Goal: Register for event/course

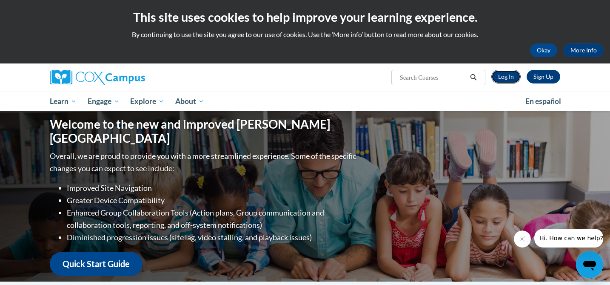
click at [511, 73] on link "Log In" at bounding box center [505, 77] width 29 height 14
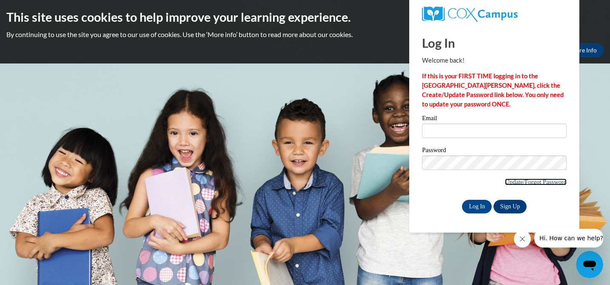
click at [519, 178] on link "Update/Forgot Password" at bounding box center [536, 181] width 62 height 7
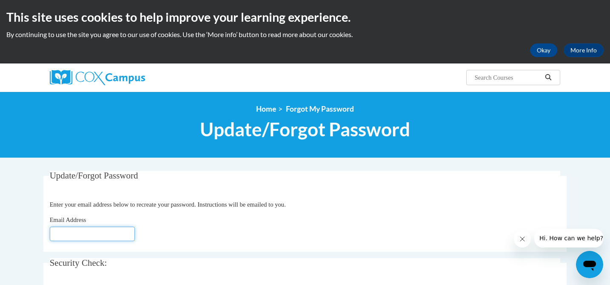
click at [103, 234] on input "Email Address" at bounding box center [92, 233] width 85 height 14
type input "rkrautkr@wausauschools.org"
click at [169, 234] on div "Email Address rkrautkr@wausauschools.org" at bounding box center [305, 228] width 511 height 26
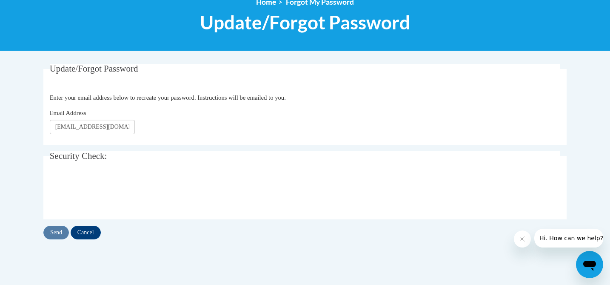
scroll to position [122, 0]
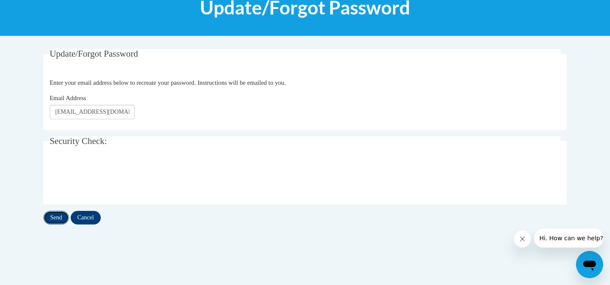
click at [58, 219] on input "Send" at bounding box center [56, 218] width 26 height 14
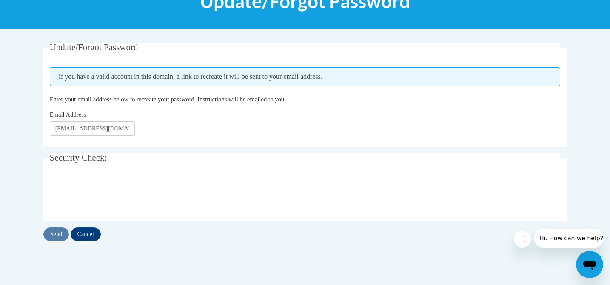
scroll to position [118, 0]
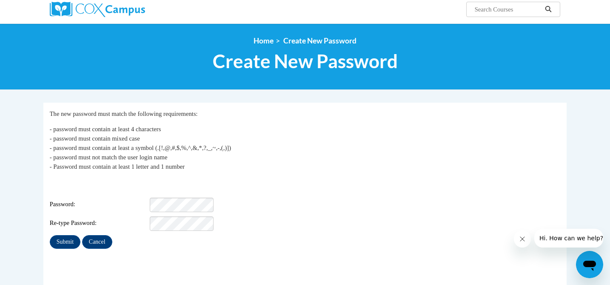
scroll to position [103, 0]
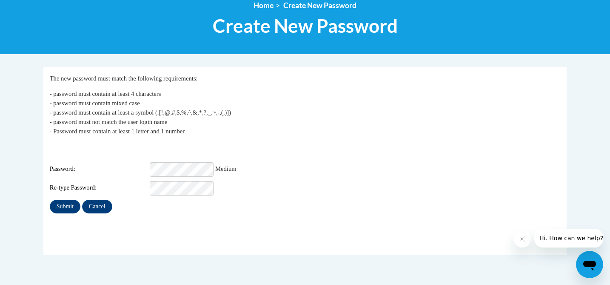
click at [259, 163] on div "Password: Medium" at bounding box center [305, 169] width 511 height 14
click at [63, 200] on input "Submit" at bounding box center [65, 206] width 31 height 14
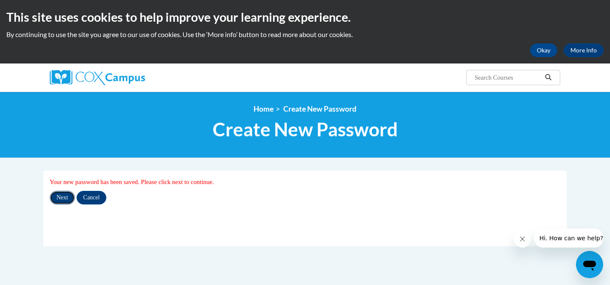
click at [60, 196] on input "Next" at bounding box center [62, 198] width 25 height 14
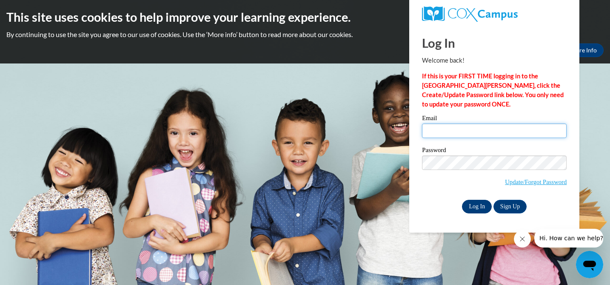
type input "rkrautkr@wausauschools.org"
click at [479, 205] on input "Log In" at bounding box center [477, 206] width 30 height 14
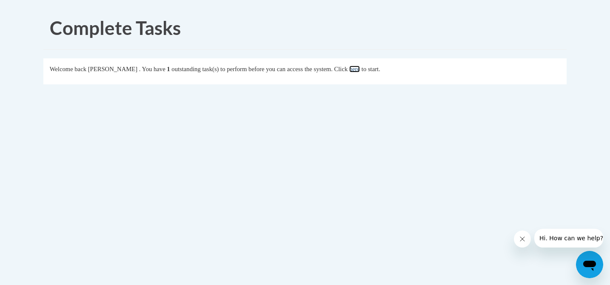
click at [360, 71] on link "here" at bounding box center [354, 69] width 11 height 7
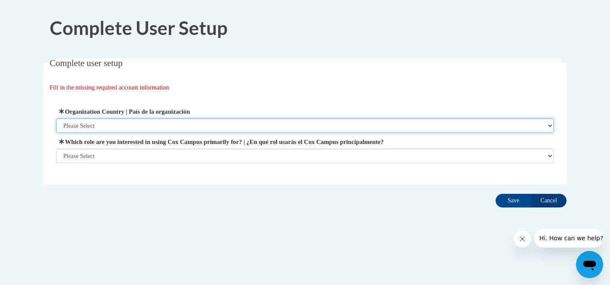
click at [165, 123] on select "Please Select [GEOGRAPHIC_DATA] | [GEOGRAPHIC_DATA] Outside of [GEOGRAPHIC_DATA…" at bounding box center [305, 125] width 498 height 14
select select "ad49bcad-a171-4b2e-b99c-48b446064914"
click at [56, 118] on select "Please Select [GEOGRAPHIC_DATA] | [GEOGRAPHIC_DATA] Outside of [GEOGRAPHIC_DATA…" at bounding box center [305, 125] width 498 height 14
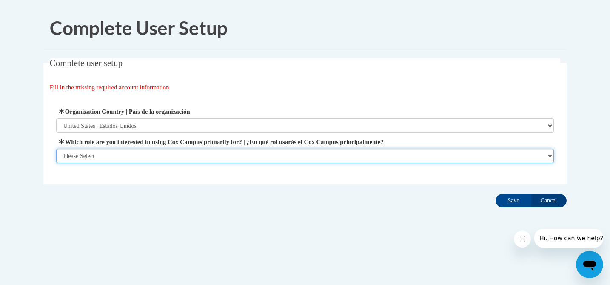
click at [159, 155] on select "Please Select College/University | Colegio/Universidad Community/Nonprofit Part…" at bounding box center [305, 155] width 498 height 14
select select "fbf2d438-af2f-41f8-98f1-81c410e29de3"
click at [56, 163] on select "Please Select College/University | Colegio/Universidad Community/Nonprofit Part…" at bounding box center [305, 155] width 498 height 14
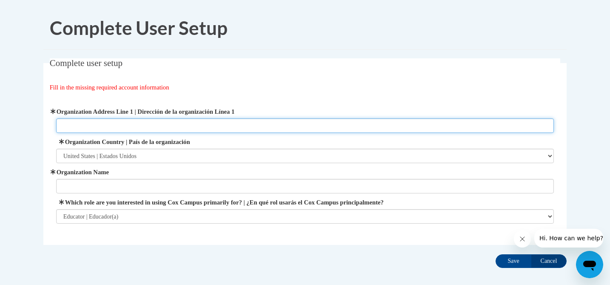
click at [117, 126] on input "Organization Address Line 1 | Dirección de la organización Línea 1" at bounding box center [305, 125] width 498 height 14
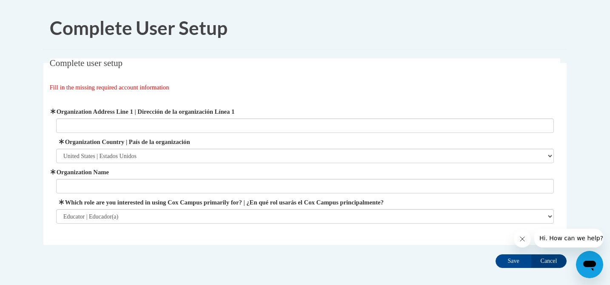
click at [124, 97] on div "Organization Address Line 1 | Dirección de la organización Línea 1 Organization…" at bounding box center [305, 165] width 511 height 138
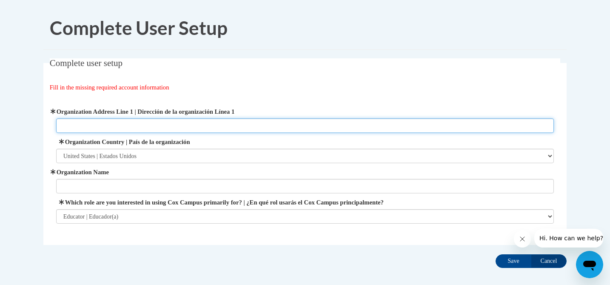
click at [128, 122] on input "Organization Address Line 1 | Dirección de la organización Línea 1" at bounding box center [305, 125] width 498 height 14
type input "[STREET_ADDRESS]"
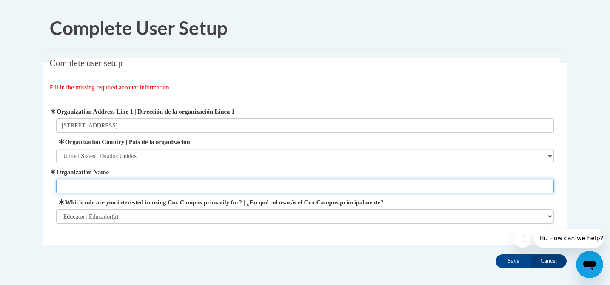
click at [82, 184] on input "Organization Name" at bounding box center [305, 186] width 498 height 14
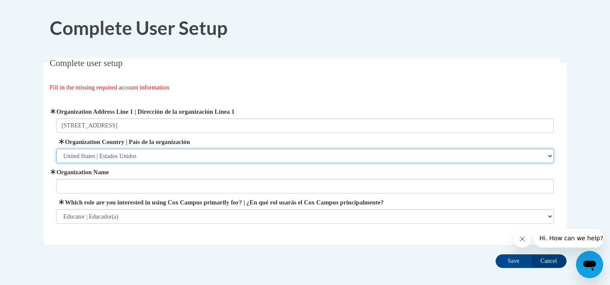
click at [93, 158] on select "Please Select United States | Estados Unidos Outside of the United States | Fue…" at bounding box center [305, 155] width 498 height 14
click at [56, 148] on select "Please Select United States | Estados Unidos Outside of the United States | Fue…" at bounding box center [305, 155] width 498 height 14
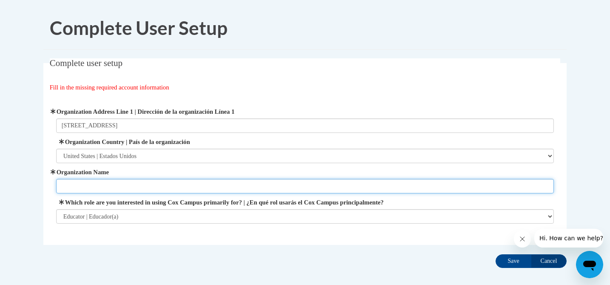
click at [87, 181] on input "Organization Name" at bounding box center [305, 186] width 498 height 14
type input "Wausau School District"
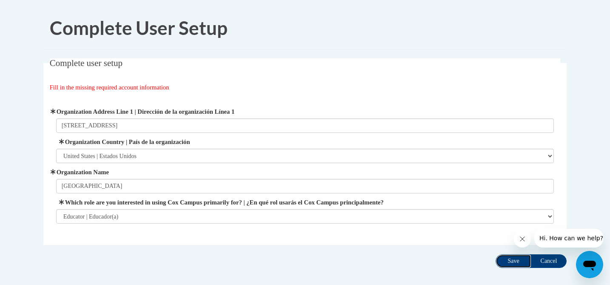
click at [504, 259] on input "Save" at bounding box center [514, 261] width 36 height 14
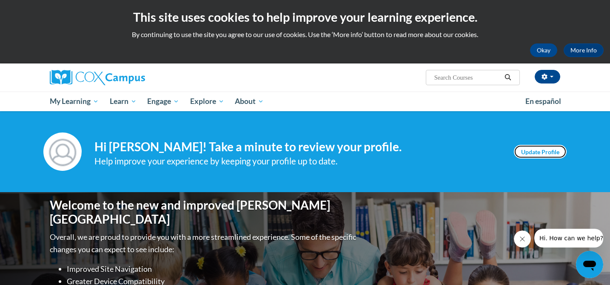
click at [542, 151] on link "Update Profile" at bounding box center [540, 152] width 53 height 14
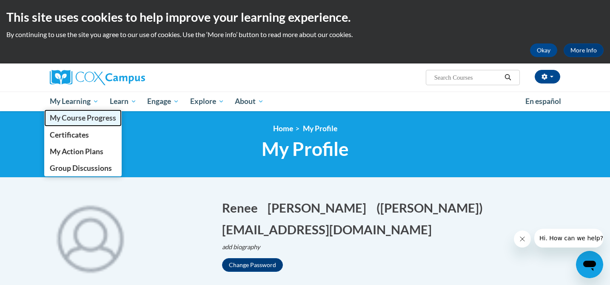
click at [87, 115] on span "My Course Progress" at bounding box center [83, 117] width 66 height 9
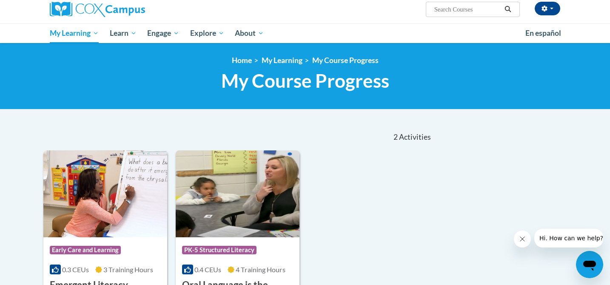
scroll to position [65, 0]
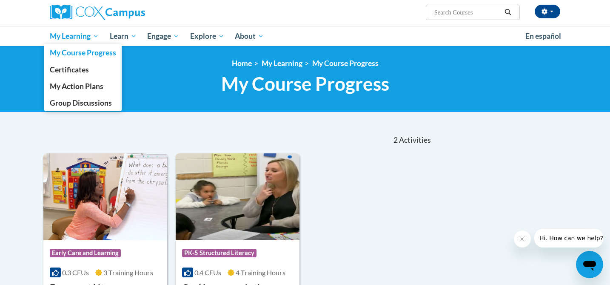
click at [86, 35] on span "My Learning" at bounding box center [74, 36] width 49 height 10
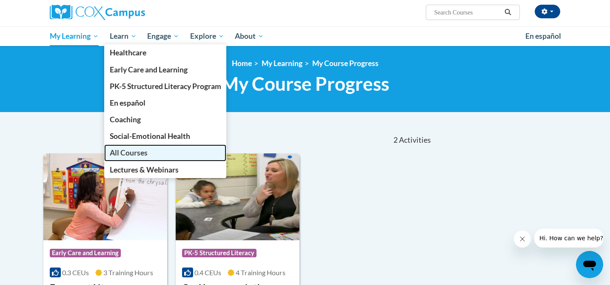
click at [139, 152] on span "All Courses" at bounding box center [129, 152] width 38 height 9
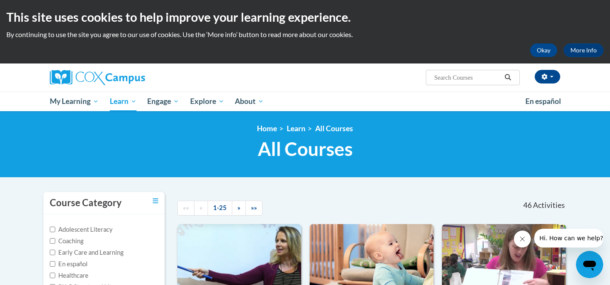
click at [437, 79] on input "Search..." at bounding box center [467, 77] width 68 height 10
type input "build my brain"
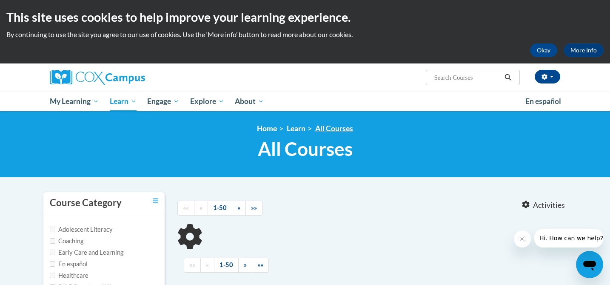
type input "build my brain"
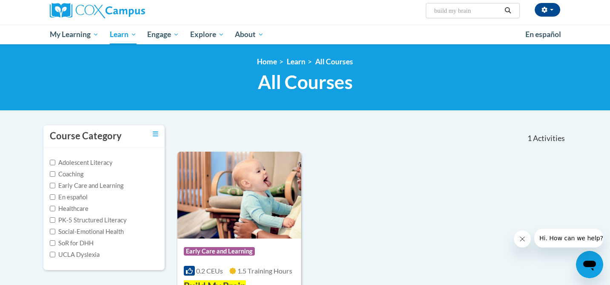
scroll to position [140, 0]
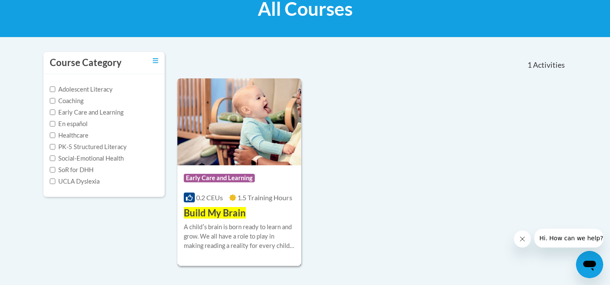
click at [230, 213] on span "Build My Brain" at bounding box center [215, 212] width 62 height 11
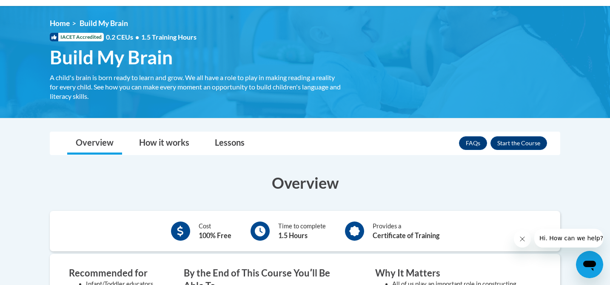
scroll to position [97, 0]
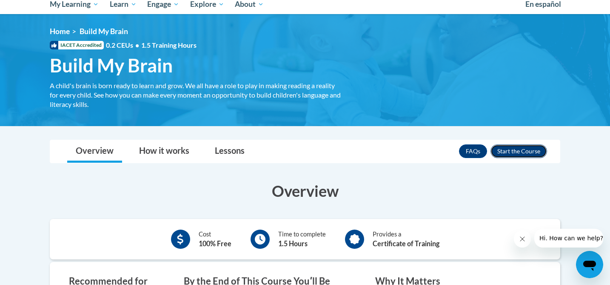
click at [510, 151] on button "Enroll" at bounding box center [518, 151] width 57 height 14
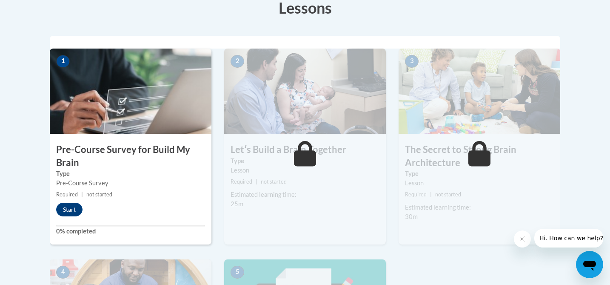
scroll to position [245, 0]
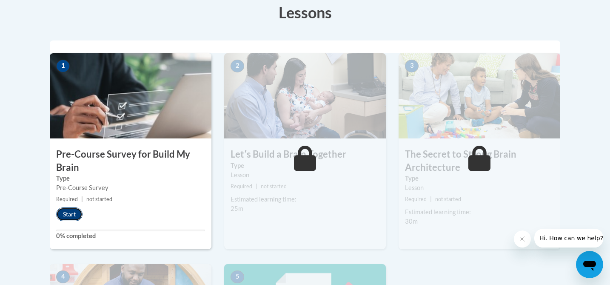
click at [73, 212] on button "Start" at bounding box center [69, 214] width 26 height 14
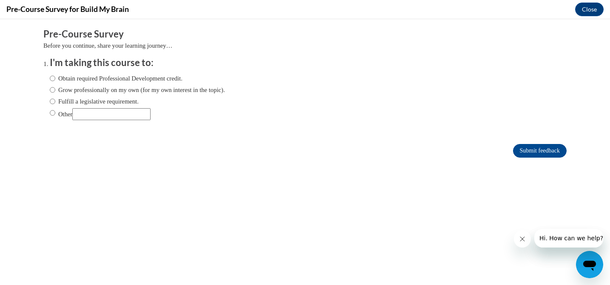
scroll to position [0, 0]
click at [56, 78] on label "Obtain required Professional Development credit." at bounding box center [116, 78] width 133 height 9
click at [55, 78] on input "Obtain required Professional Development credit." at bounding box center [53, 78] width 6 height 9
radio input "true"
click at [525, 152] on input "Submit feedback" at bounding box center [540, 151] width 54 height 14
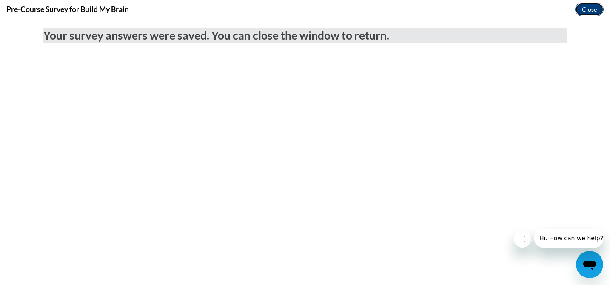
click at [590, 11] on button "Close" at bounding box center [589, 10] width 28 height 14
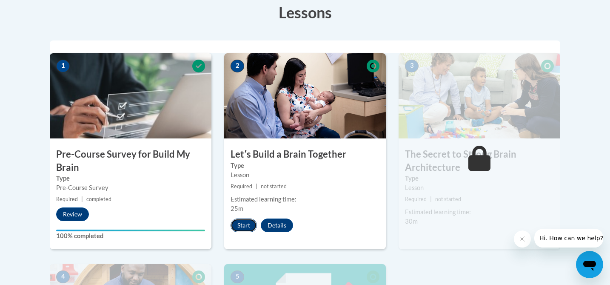
click at [245, 225] on button "Start" at bounding box center [244, 225] width 26 height 14
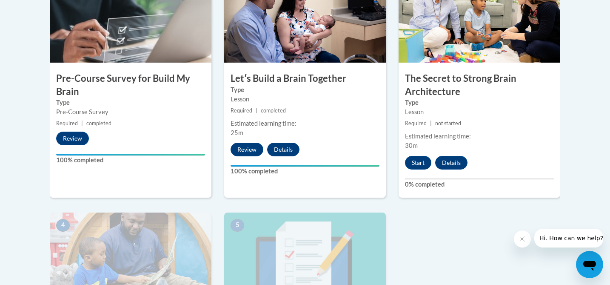
scroll to position [325, 0]
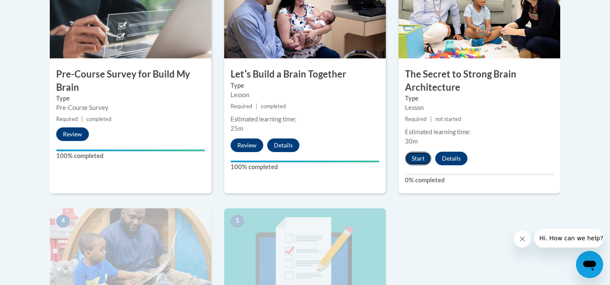
click at [419, 159] on button "Start" at bounding box center [418, 158] width 26 height 14
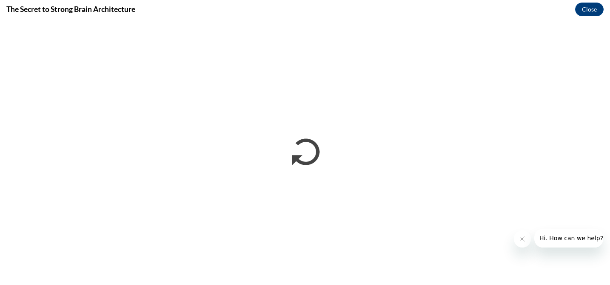
scroll to position [0, 0]
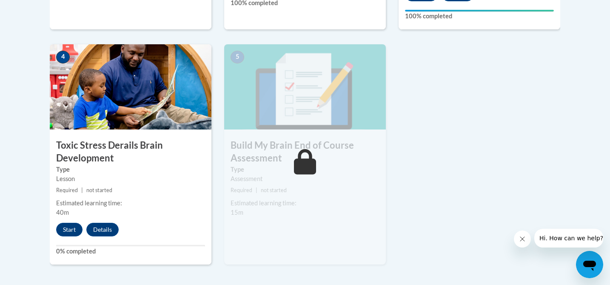
scroll to position [487, 0]
